Goal: Find specific page/section: Find specific page/section

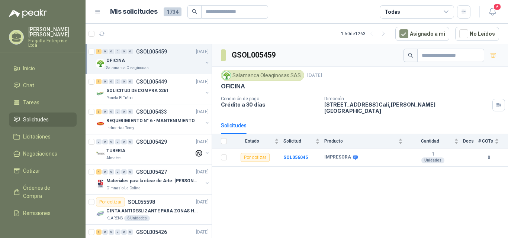
click at [135, 66] on p "Salamanca Oleaginosas SAS" at bounding box center [129, 68] width 47 height 6
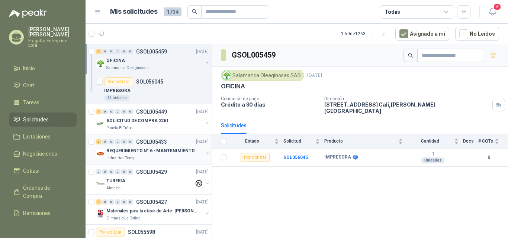
click at [161, 150] on p "REQUERIMIENTO N° 6 - MANTENIMIENTO" at bounding box center [150, 151] width 88 height 7
